Goal: Task Accomplishment & Management: Manage account settings

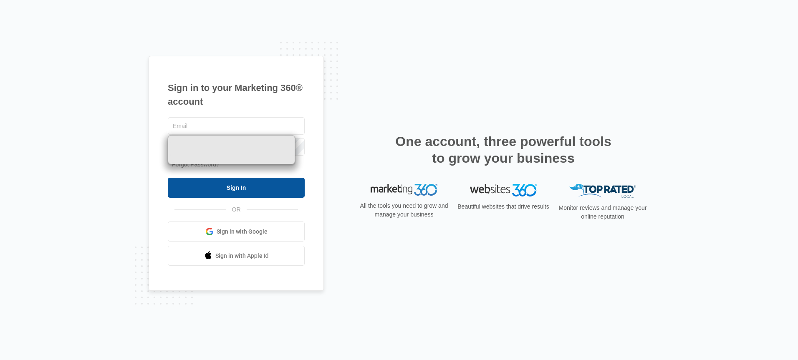
type input "[EMAIL_ADDRESS][DOMAIN_NAME]"
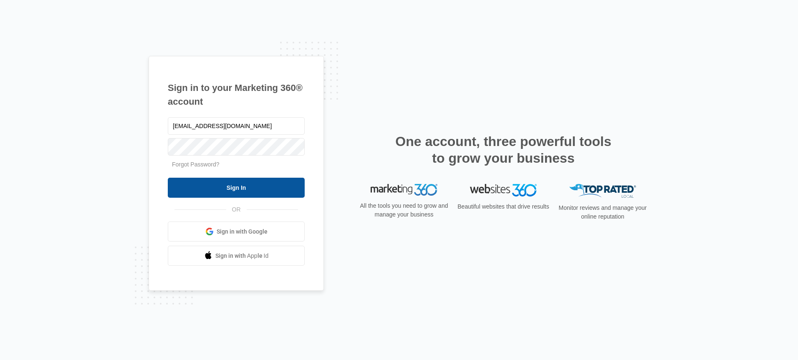
click at [234, 181] on input "Sign In" at bounding box center [236, 188] width 137 height 20
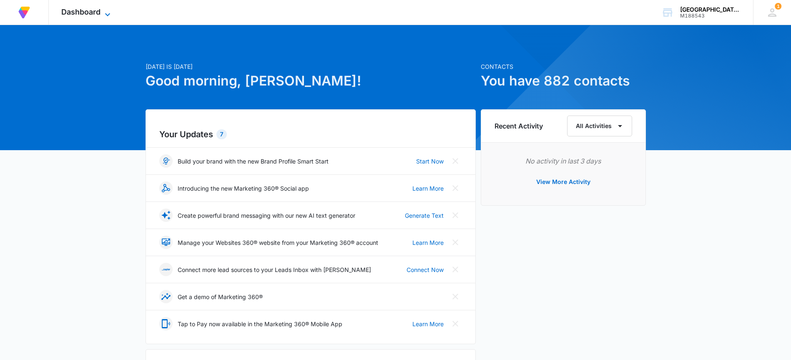
click at [108, 11] on icon at bounding box center [108, 15] width 10 height 10
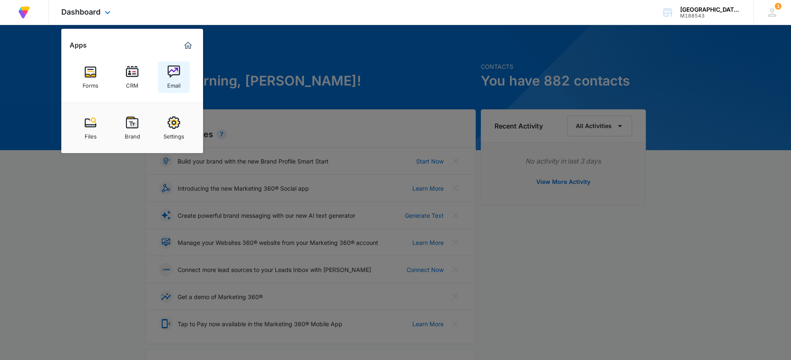
click at [176, 81] on div "Email" at bounding box center [173, 83] width 13 height 11
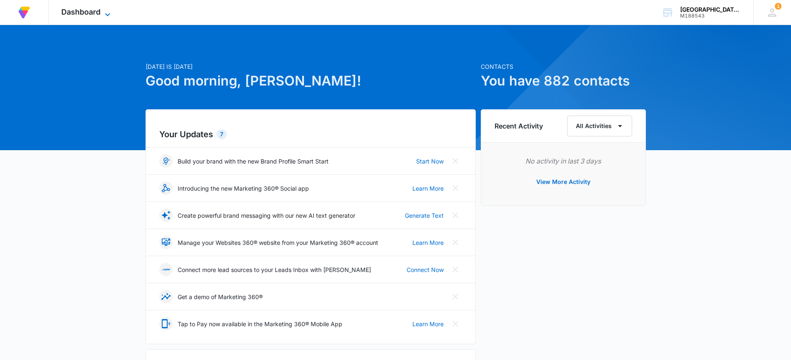
click at [109, 12] on icon at bounding box center [108, 15] width 10 height 10
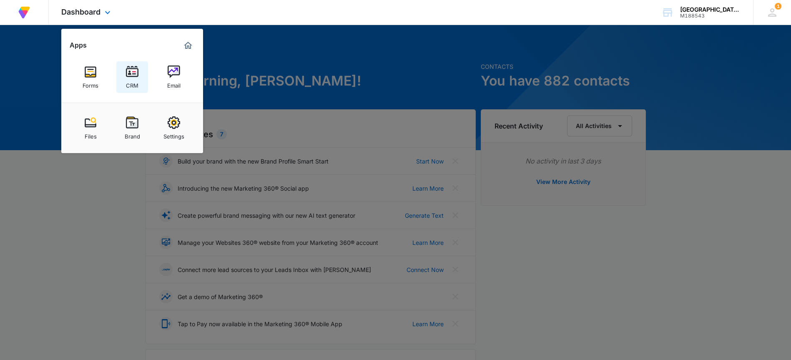
click at [135, 77] on img at bounding box center [132, 71] width 13 height 13
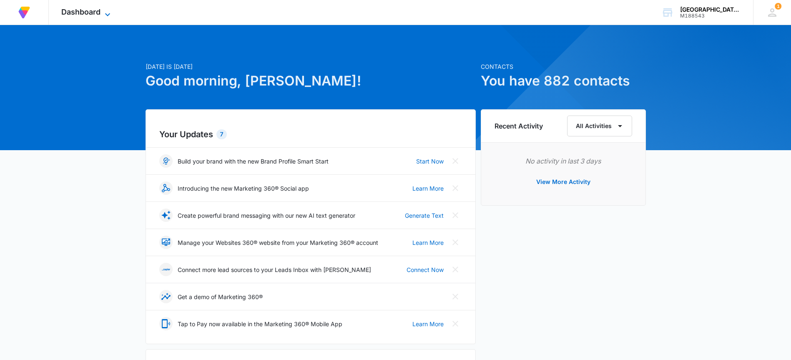
click at [108, 13] on icon at bounding box center [108, 15] width 10 height 10
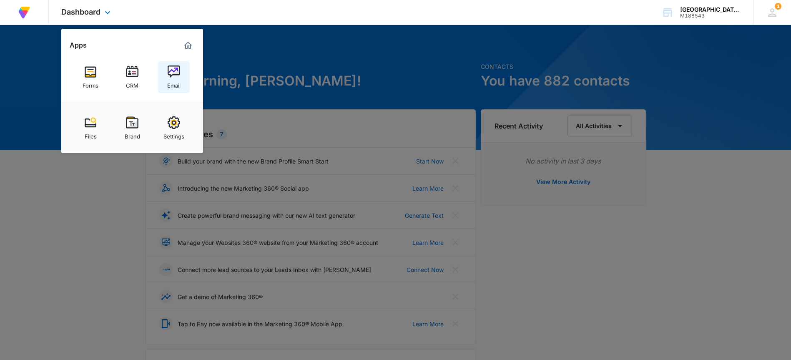
click at [177, 80] on div "Email" at bounding box center [173, 83] width 13 height 11
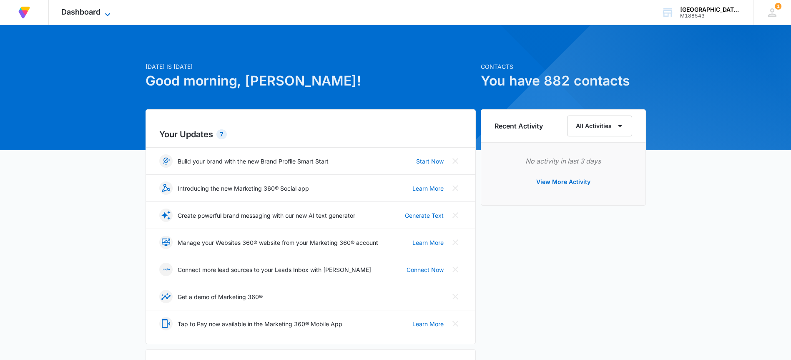
click at [107, 13] on icon at bounding box center [108, 15] width 10 height 10
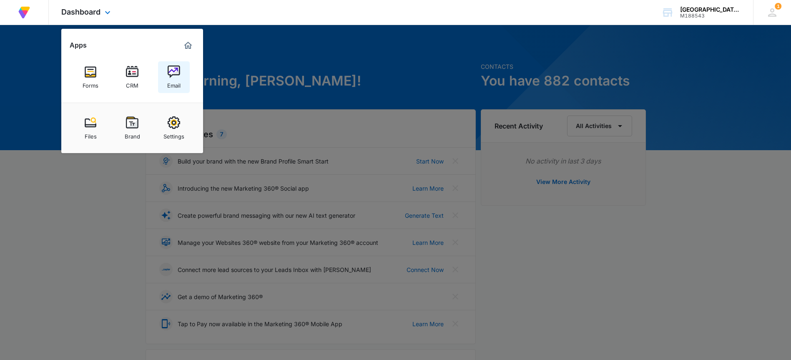
click at [179, 81] on div "Email" at bounding box center [173, 83] width 13 height 11
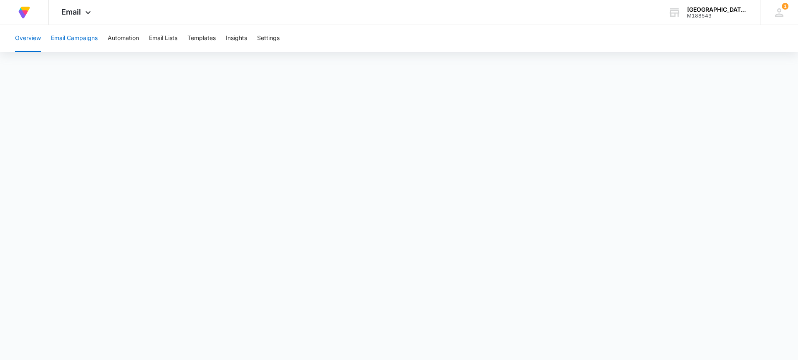
click at [92, 38] on button "Email Campaigns" at bounding box center [74, 38] width 47 height 27
click at [85, 11] on icon at bounding box center [88, 15] width 10 height 10
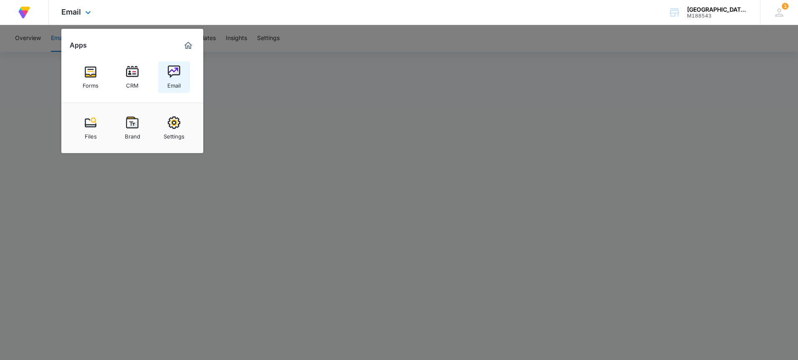
click at [180, 75] on img at bounding box center [174, 71] width 13 height 13
